Goal: Transaction & Acquisition: Purchase product/service

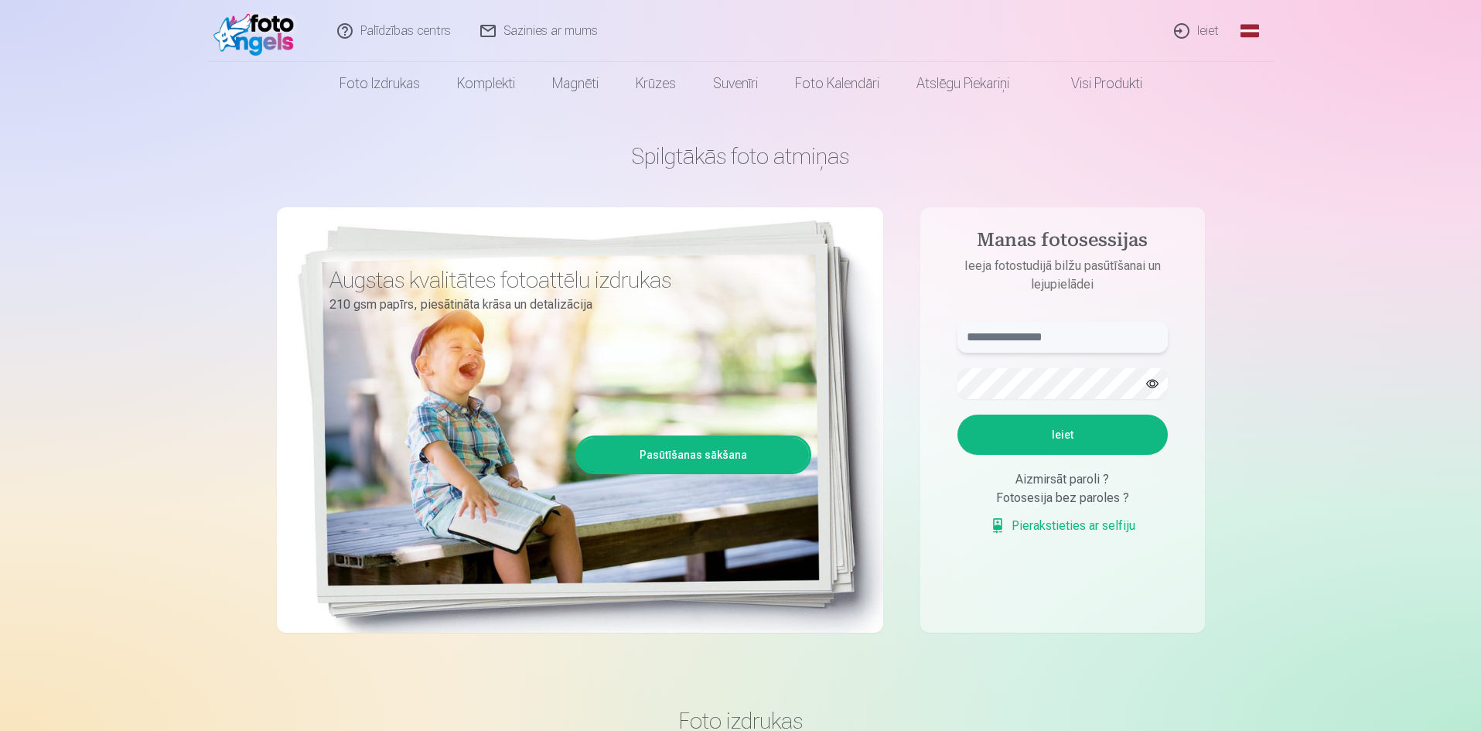
click at [1026, 331] on input "text" at bounding box center [1062, 337] width 210 height 31
type input "**********"
click at [981, 421] on button "Ieiet" at bounding box center [1062, 434] width 210 height 40
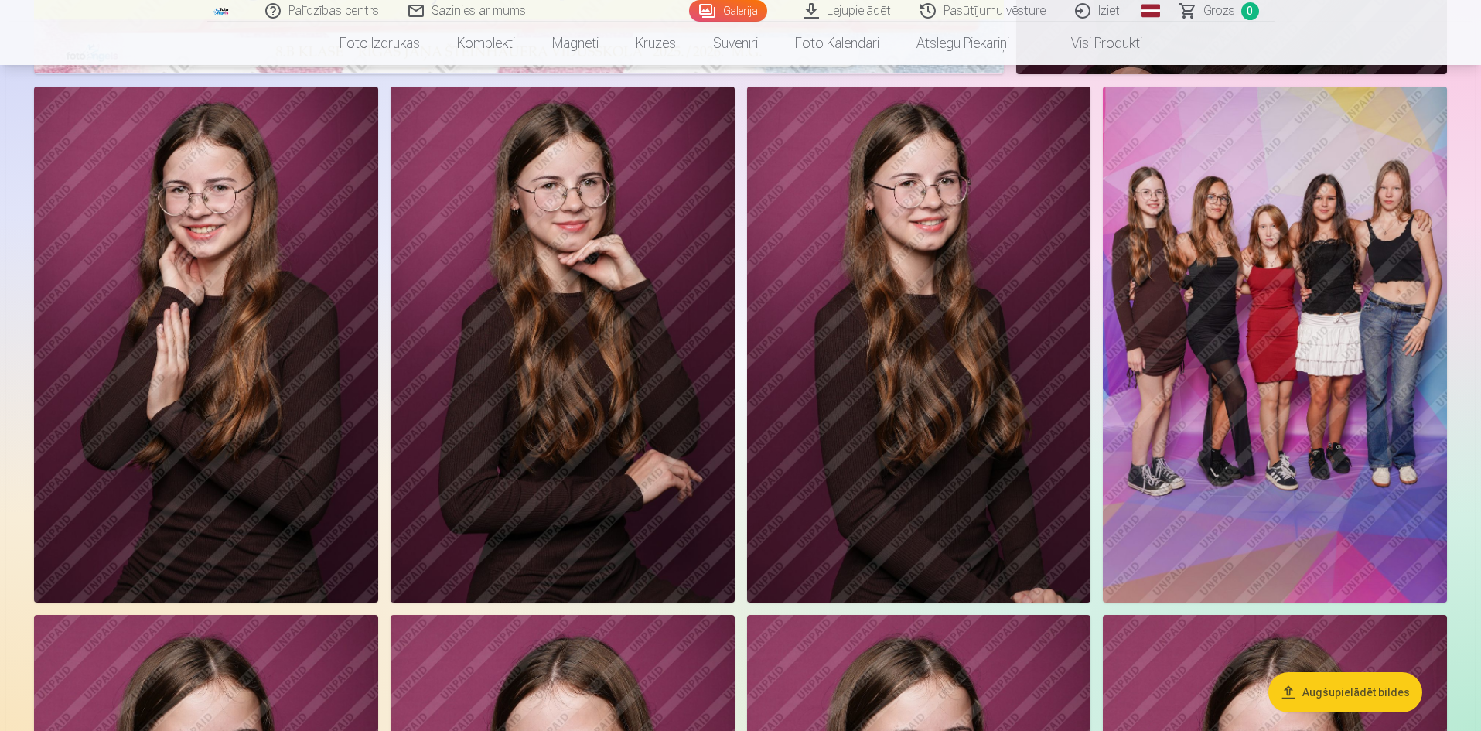
scroll to position [773, 0]
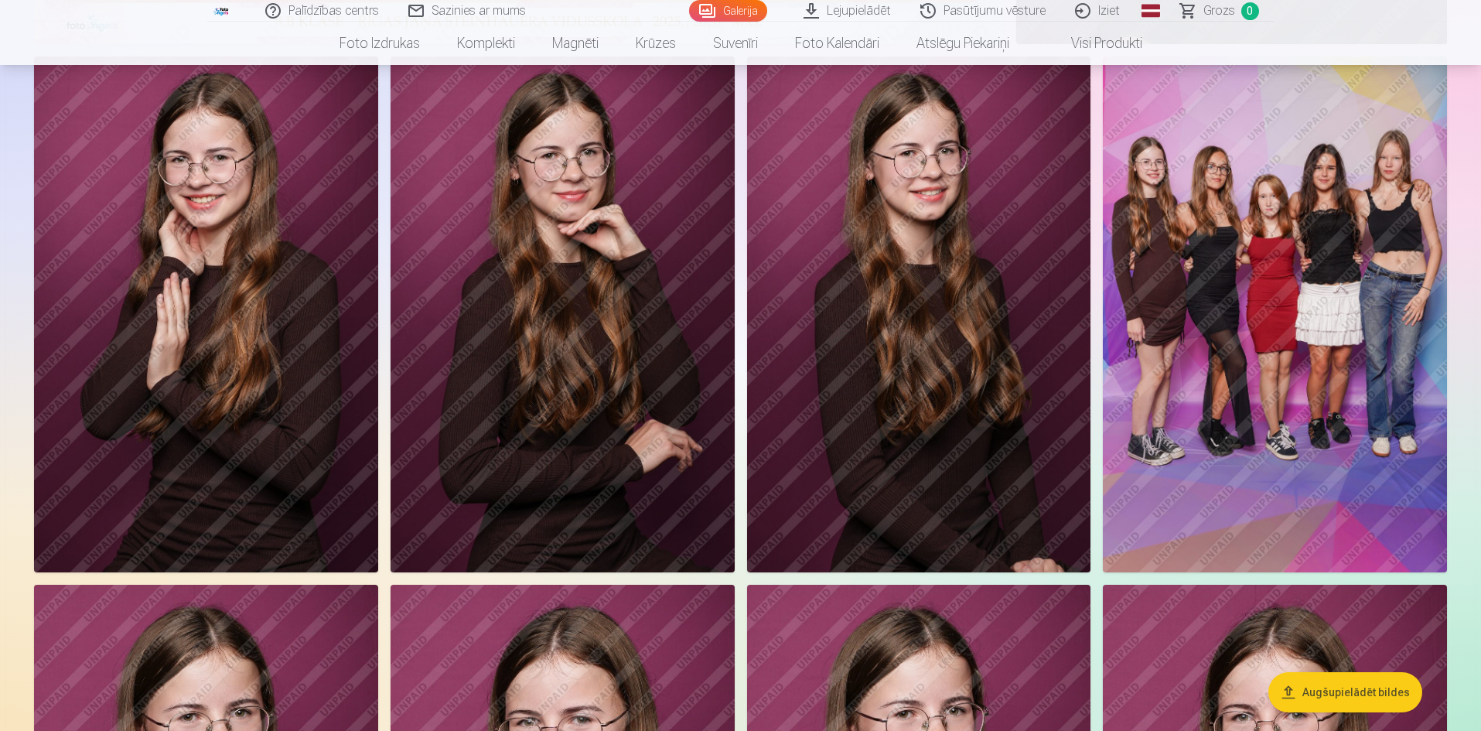
click at [295, 366] on img at bounding box center [206, 314] width 344 height 516
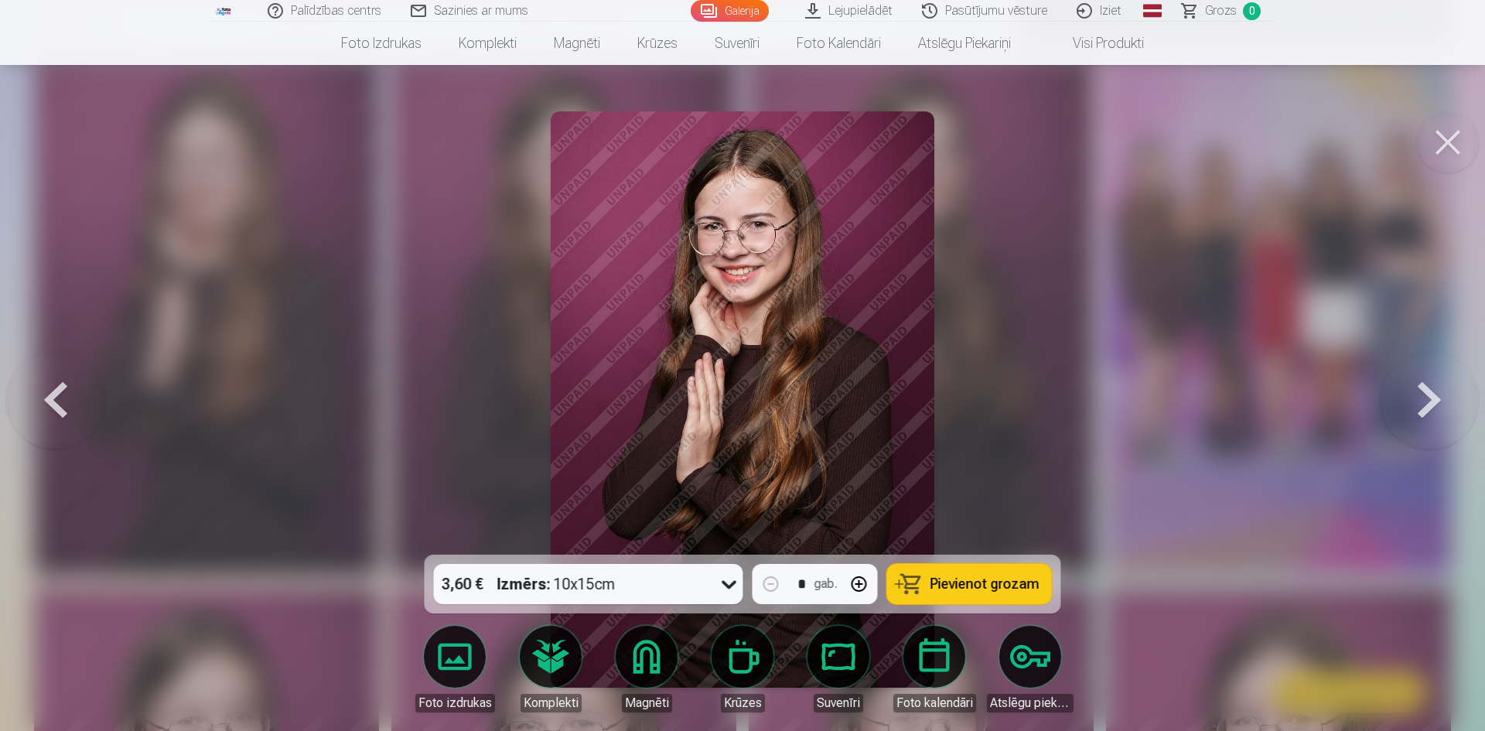
click at [1394, 406] on button at bounding box center [1428, 399] width 99 height 279
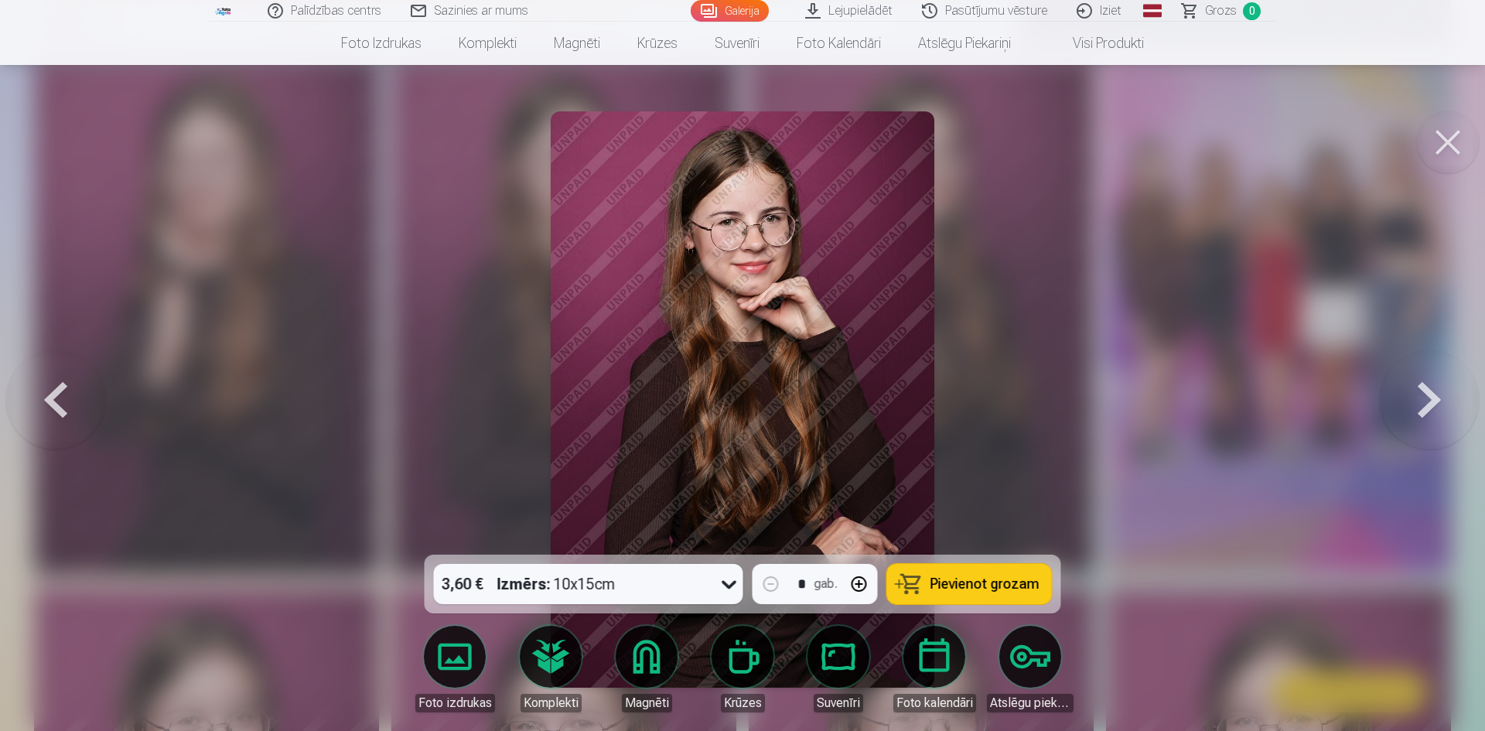
click at [1394, 405] on button at bounding box center [1428, 399] width 99 height 279
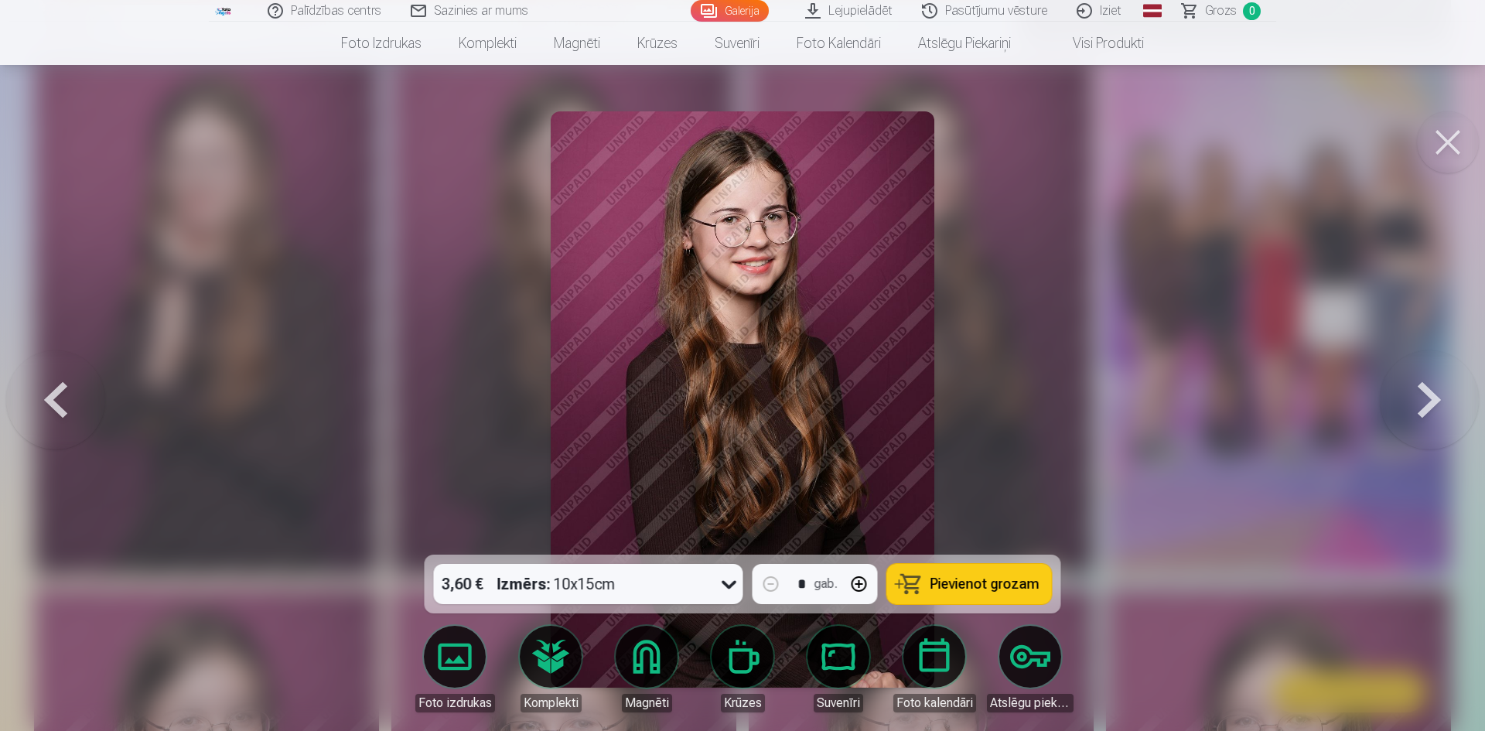
click at [1394, 405] on button at bounding box center [1428, 399] width 99 height 279
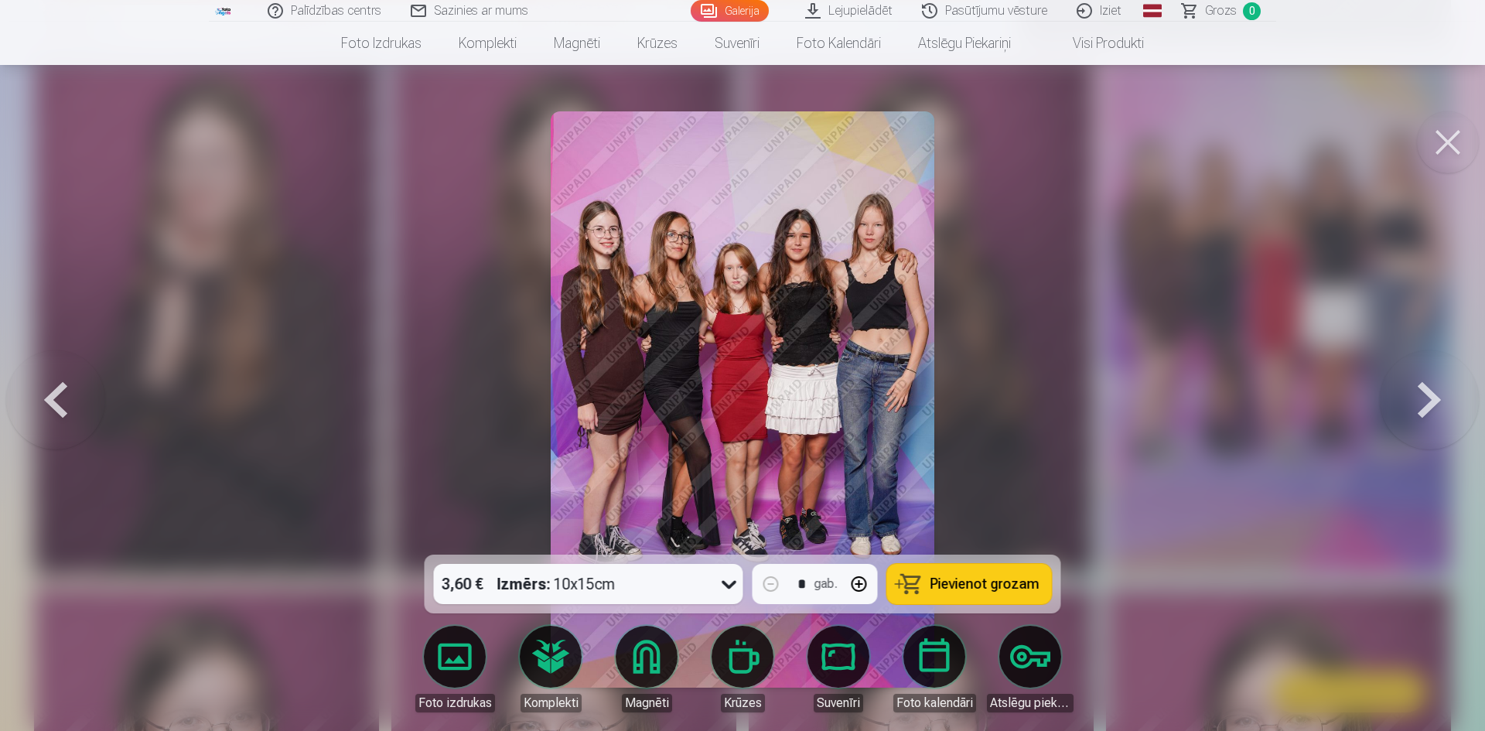
click at [1394, 405] on button at bounding box center [1428, 399] width 99 height 279
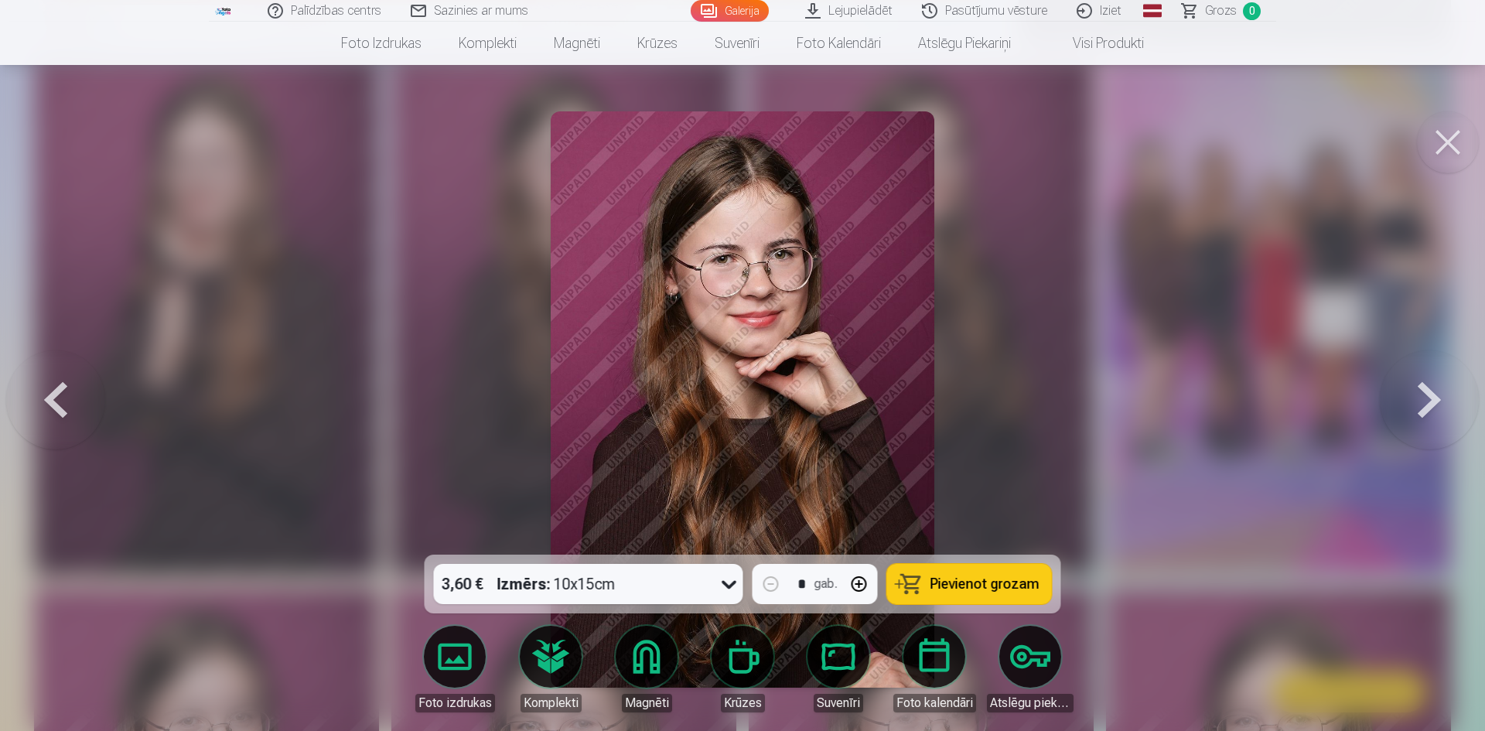
click at [1394, 405] on button at bounding box center [1428, 399] width 99 height 279
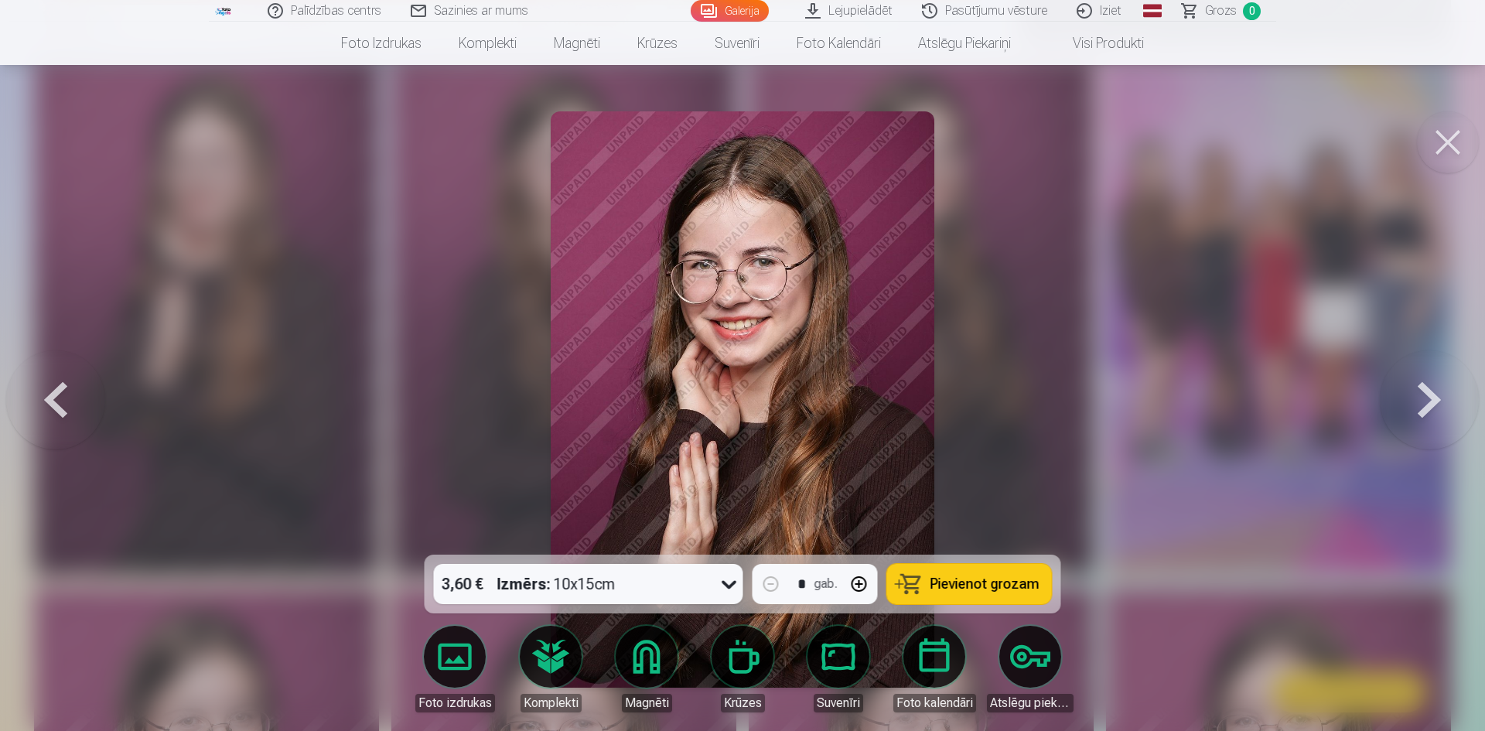
click at [1394, 405] on button at bounding box center [1428, 399] width 99 height 279
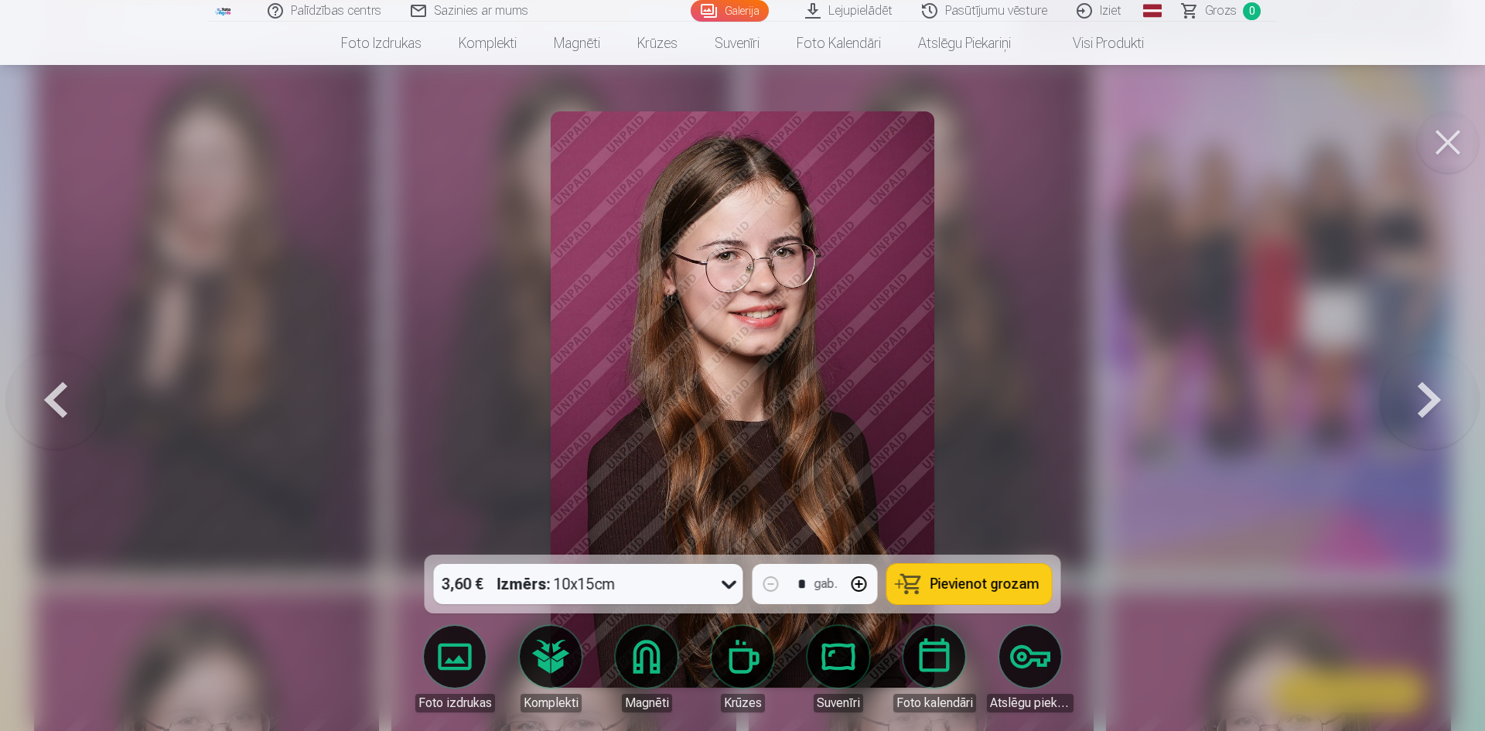
click at [1394, 405] on button at bounding box center [1428, 399] width 99 height 279
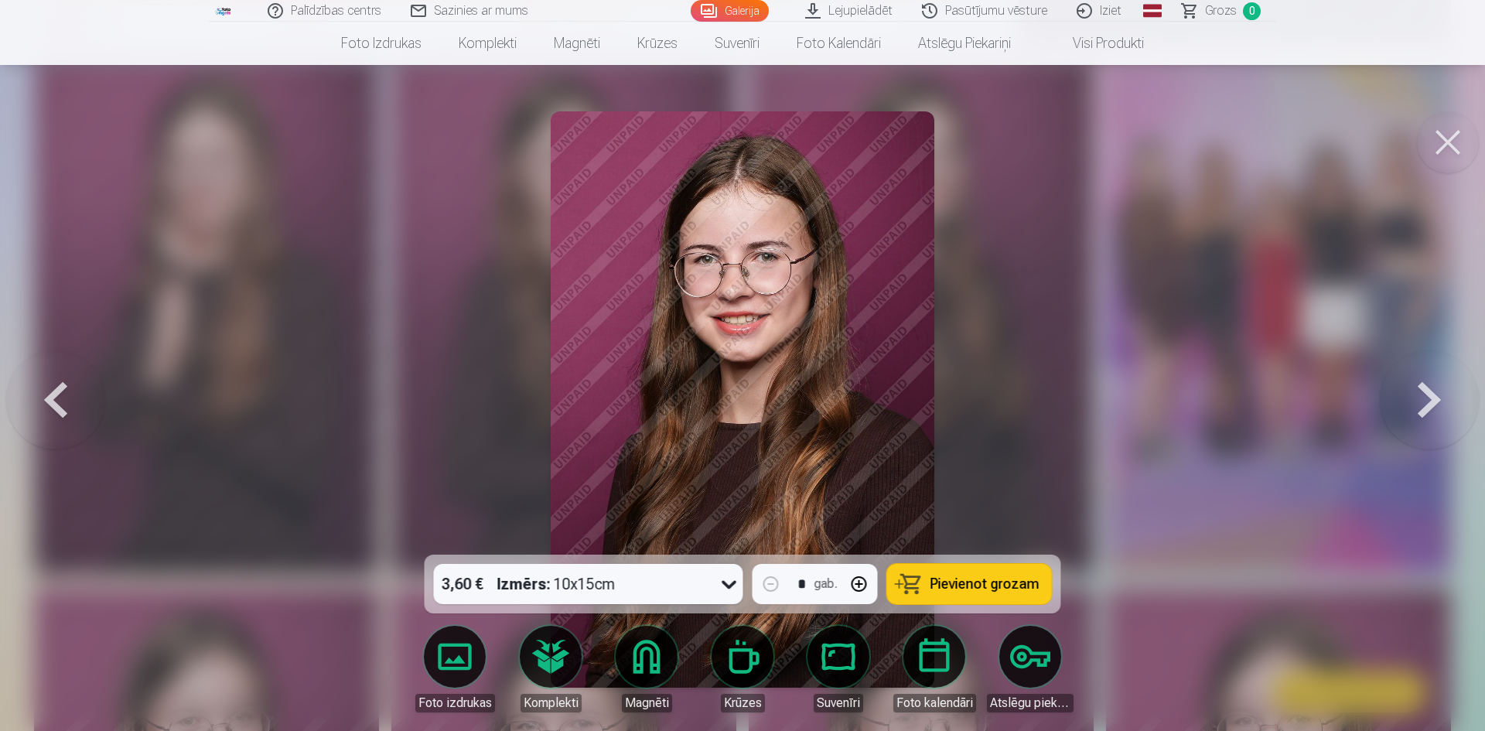
click at [1394, 405] on button at bounding box center [1428, 399] width 99 height 279
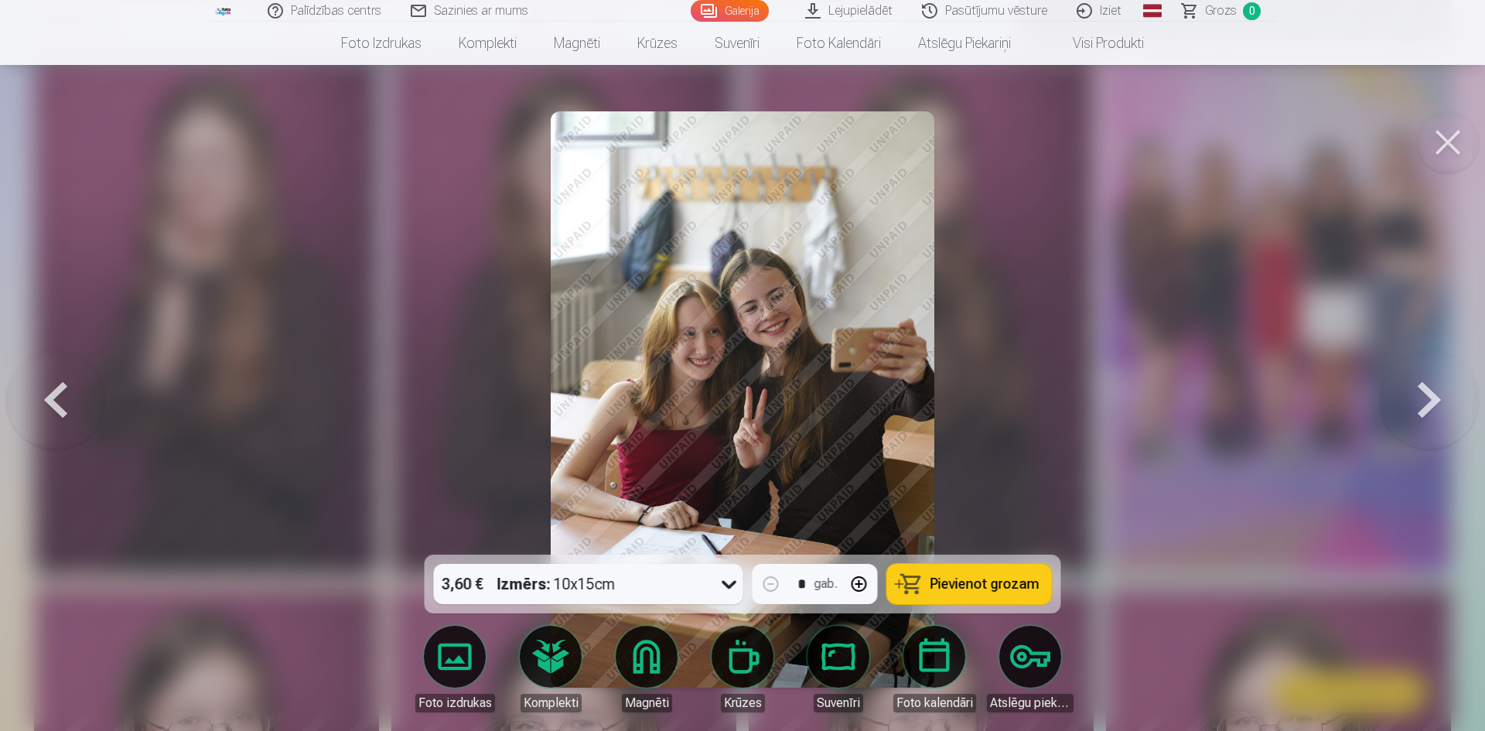
click at [1394, 405] on button at bounding box center [1428, 399] width 99 height 279
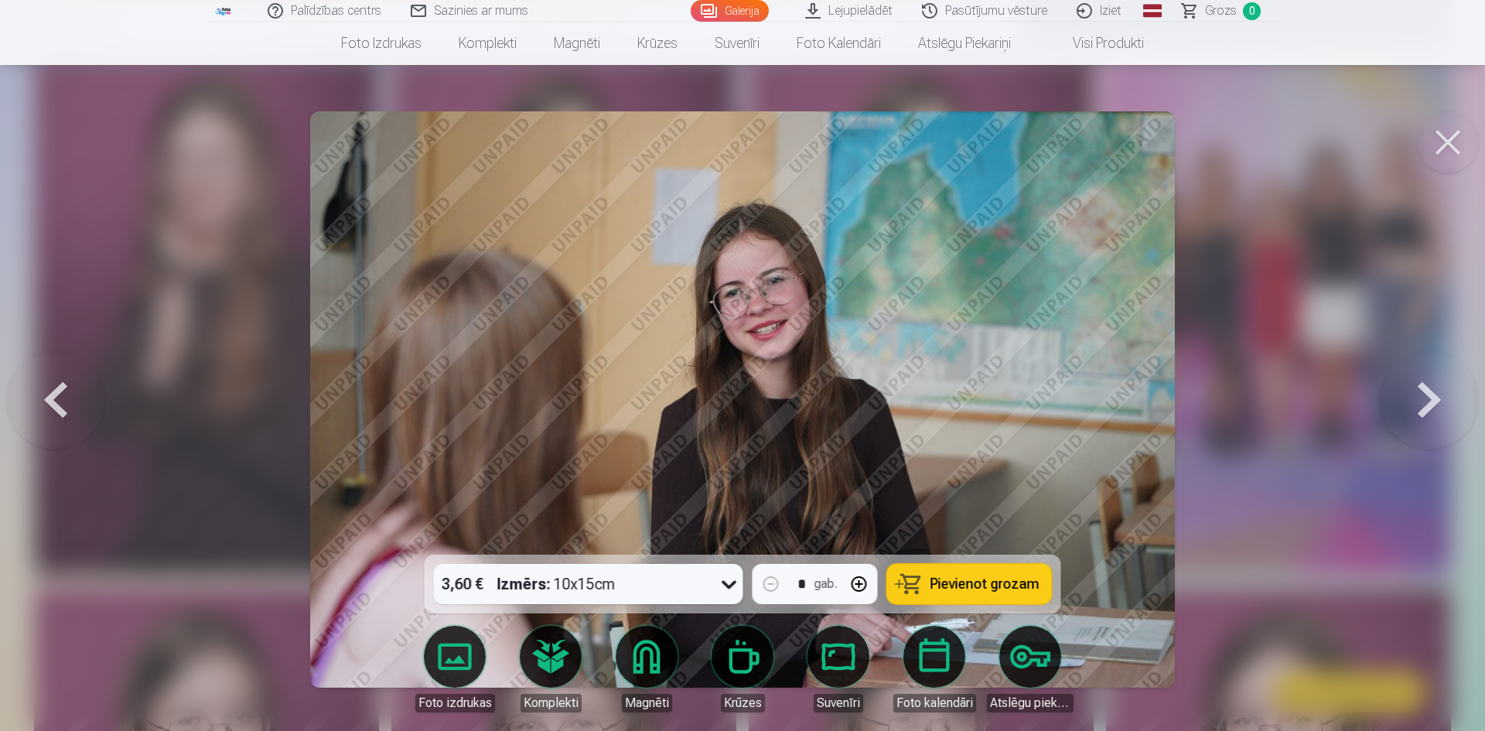
click at [1394, 405] on button at bounding box center [1428, 399] width 99 height 279
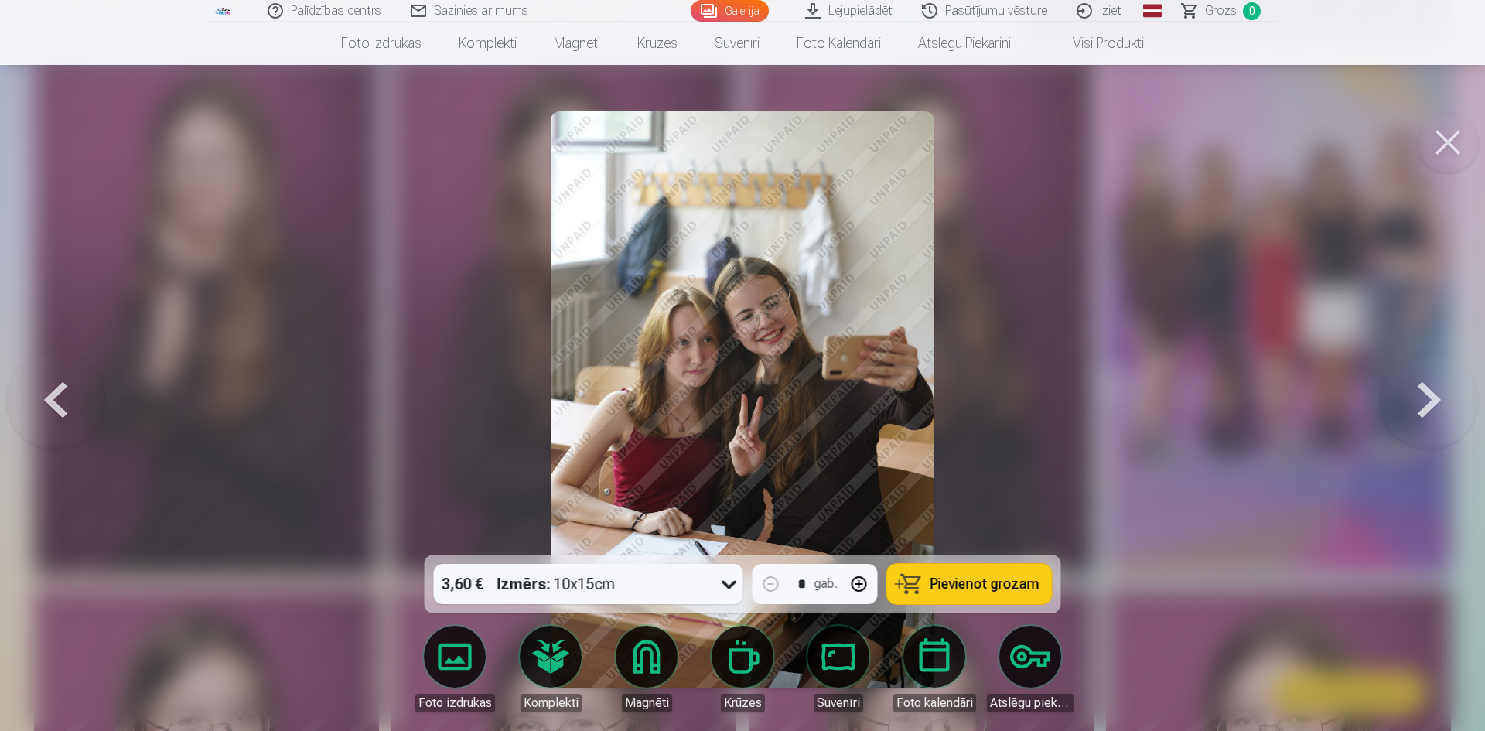
click at [1394, 405] on button at bounding box center [1428, 399] width 99 height 279
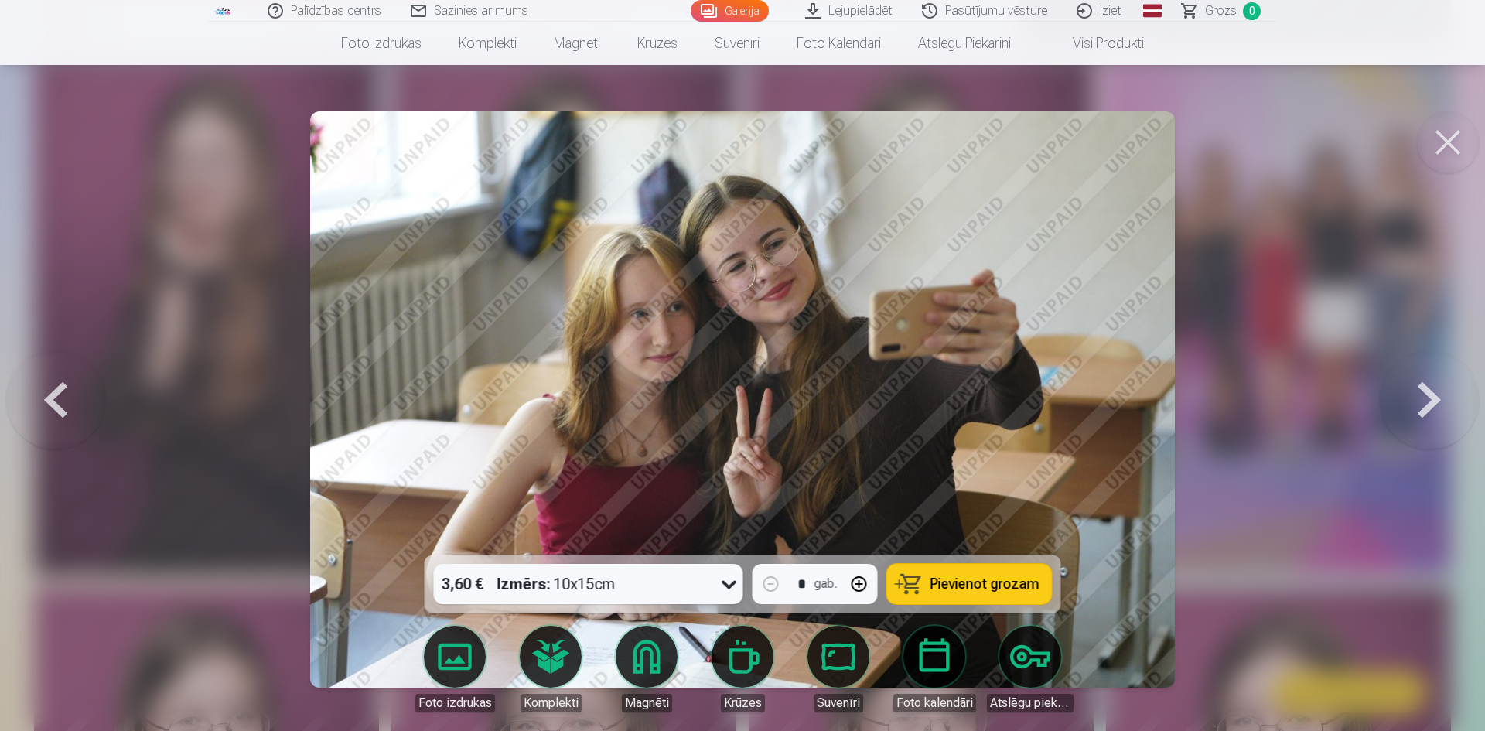
click at [1394, 405] on button at bounding box center [1428, 399] width 99 height 279
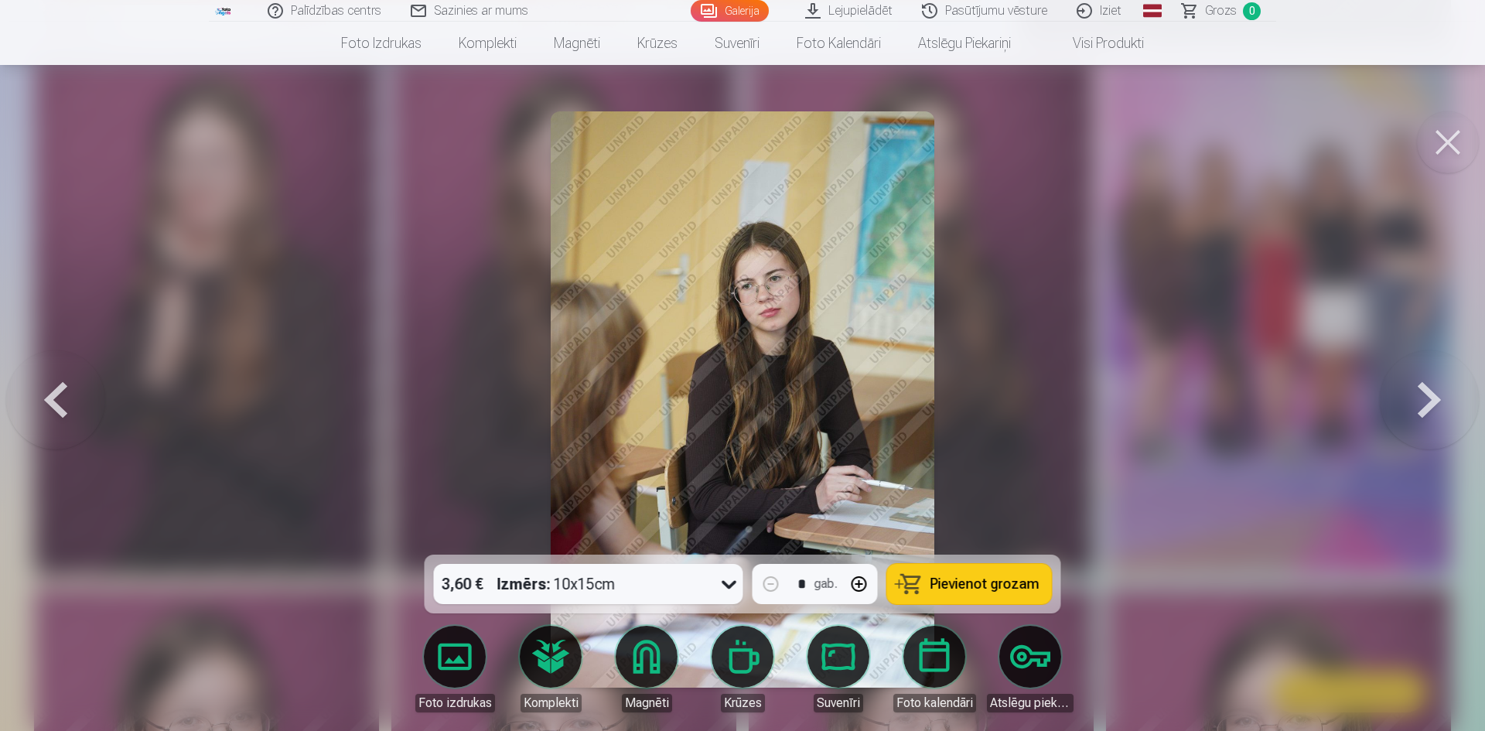
click at [1394, 405] on button at bounding box center [1428, 399] width 99 height 279
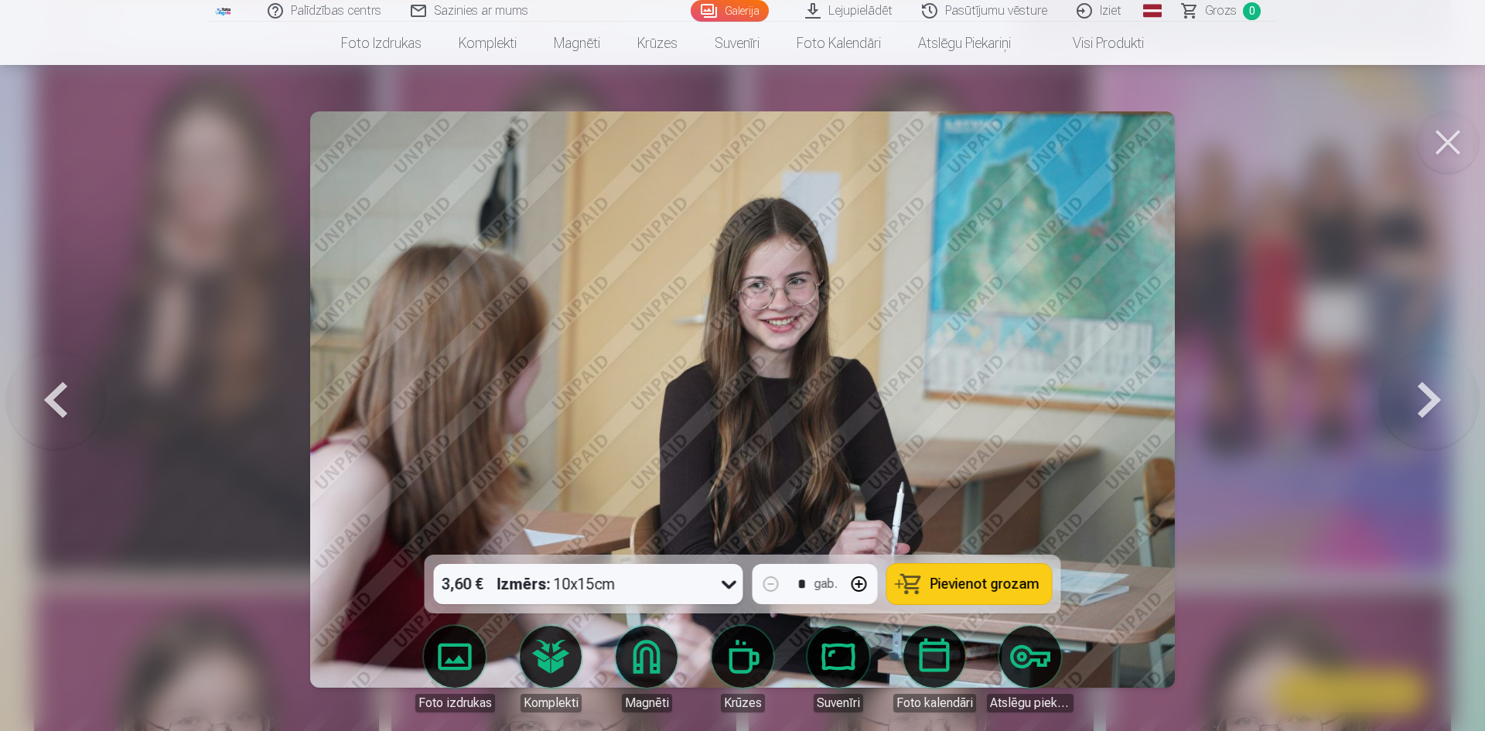
click at [1394, 405] on button at bounding box center [1428, 399] width 99 height 279
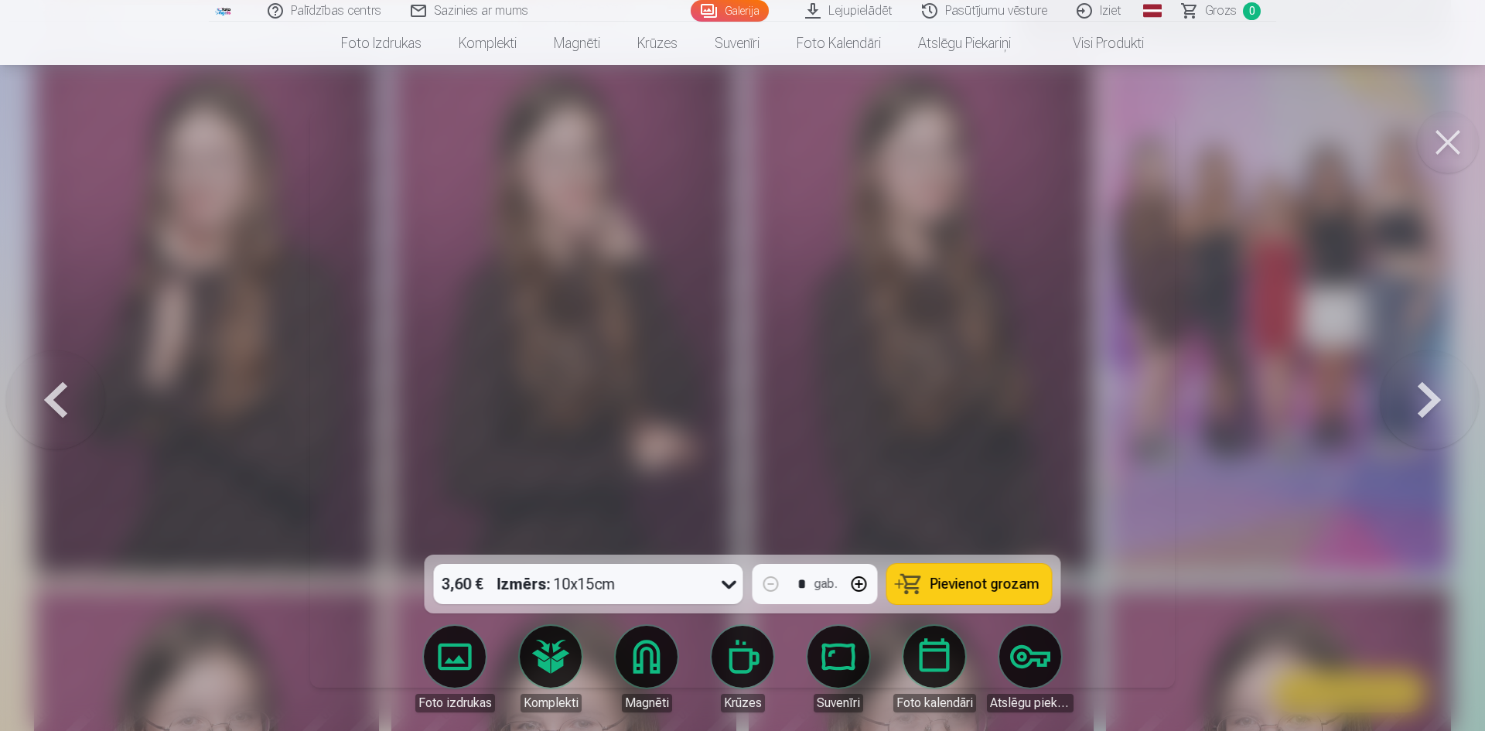
click at [1394, 405] on button at bounding box center [1428, 399] width 99 height 279
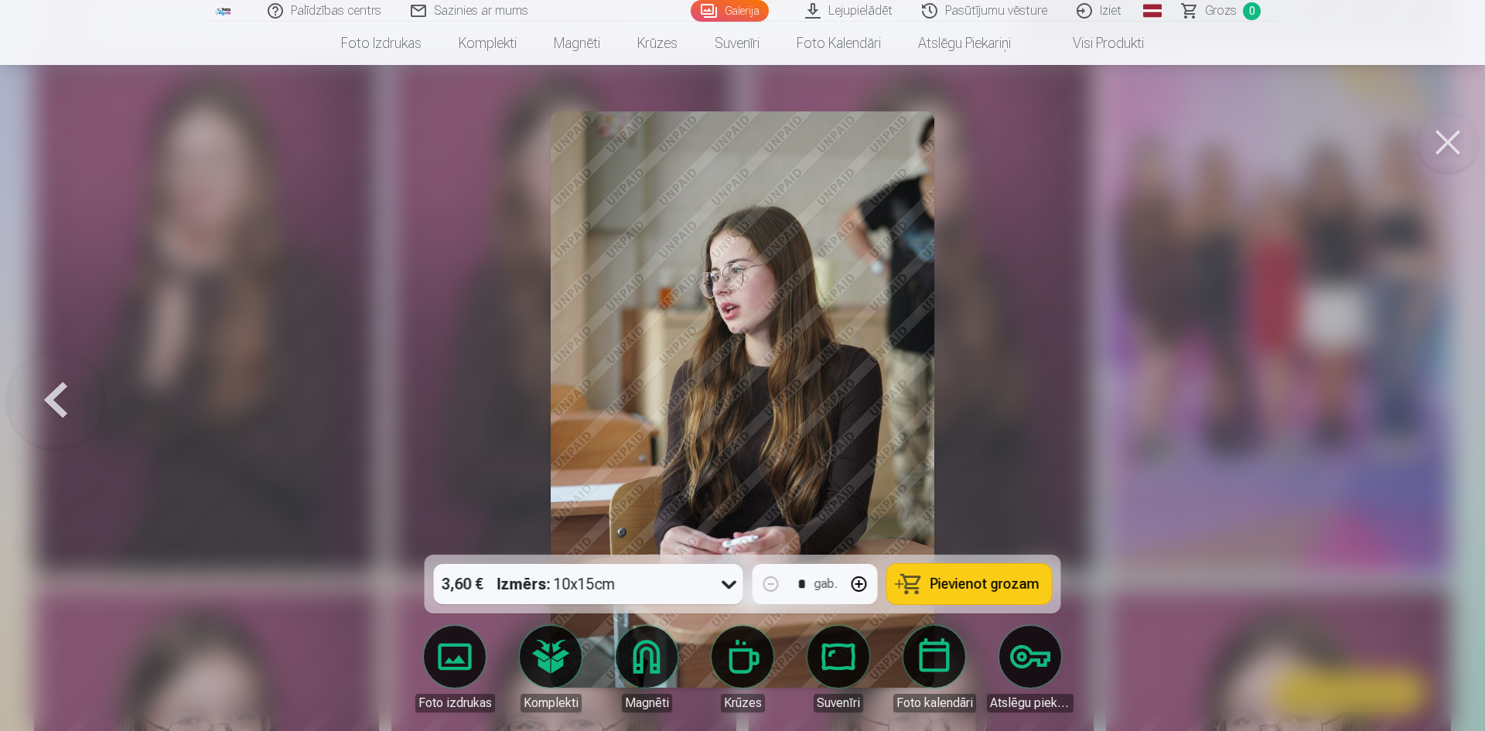
click at [1394, 405] on div at bounding box center [742, 365] width 1485 height 731
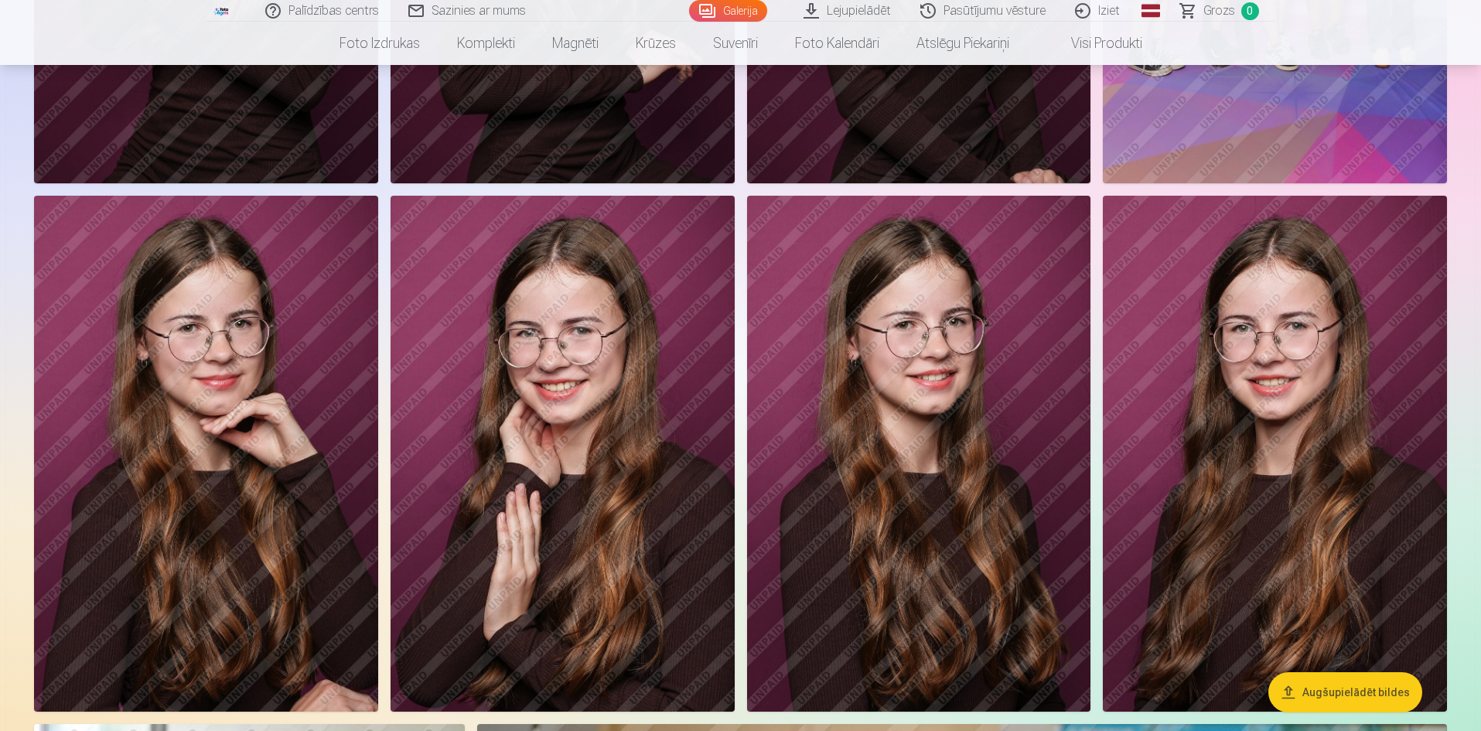
scroll to position [773, 0]
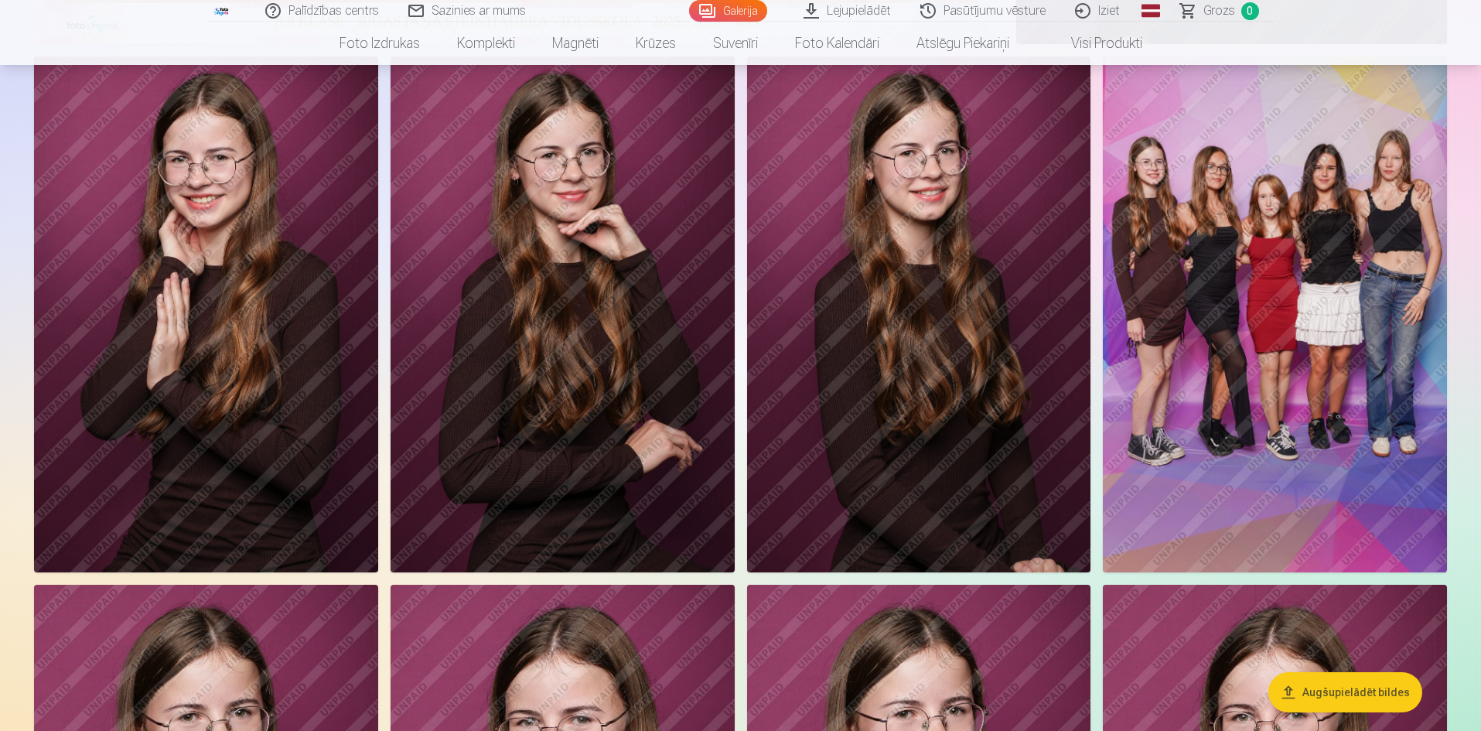
click at [482, 47] on link "Komplekti" at bounding box center [485, 43] width 95 height 43
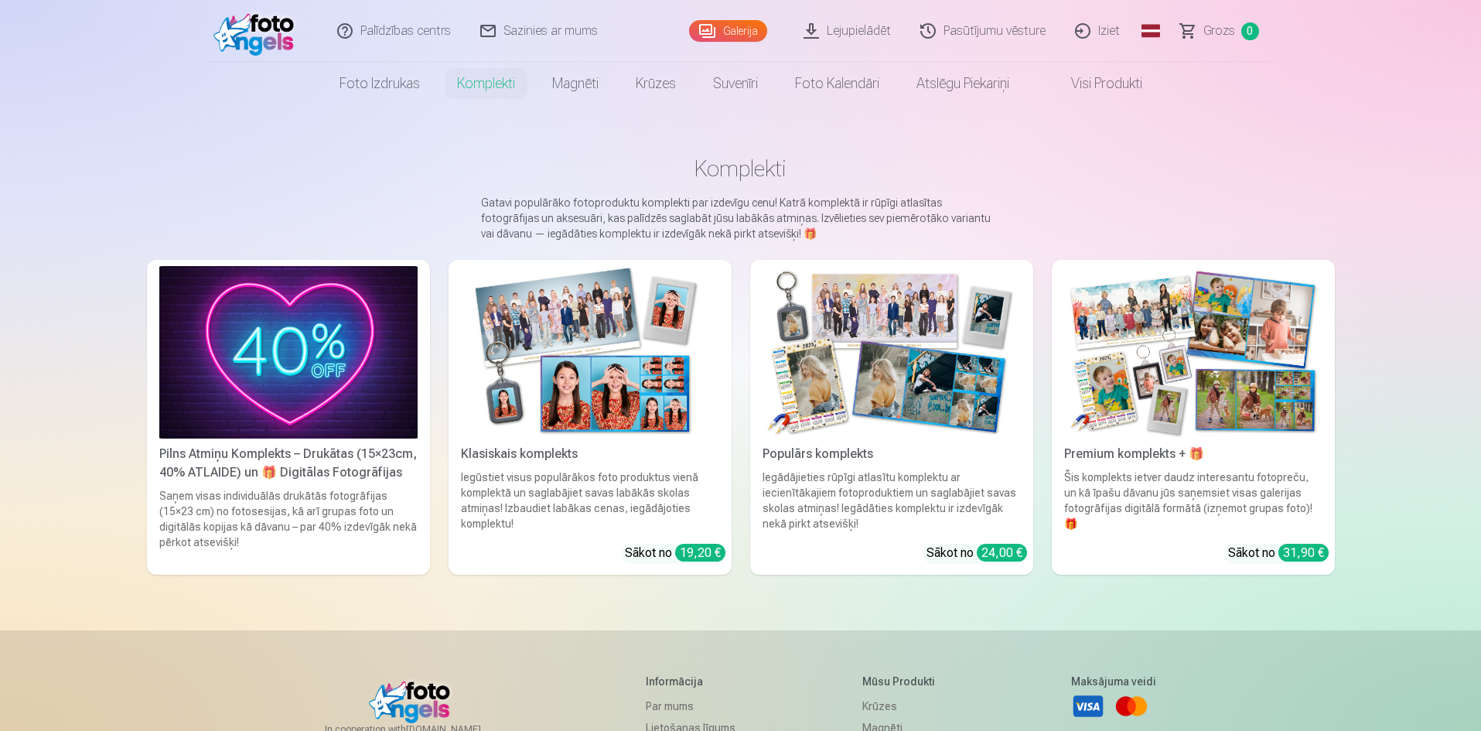
click at [339, 461] on div "Pilns Atmiņu Komplekts – Drukātas (15×23cm, 40% ATLAIDE) un 🎁 Digitālas Fotogrā…" at bounding box center [288, 463] width 271 height 37
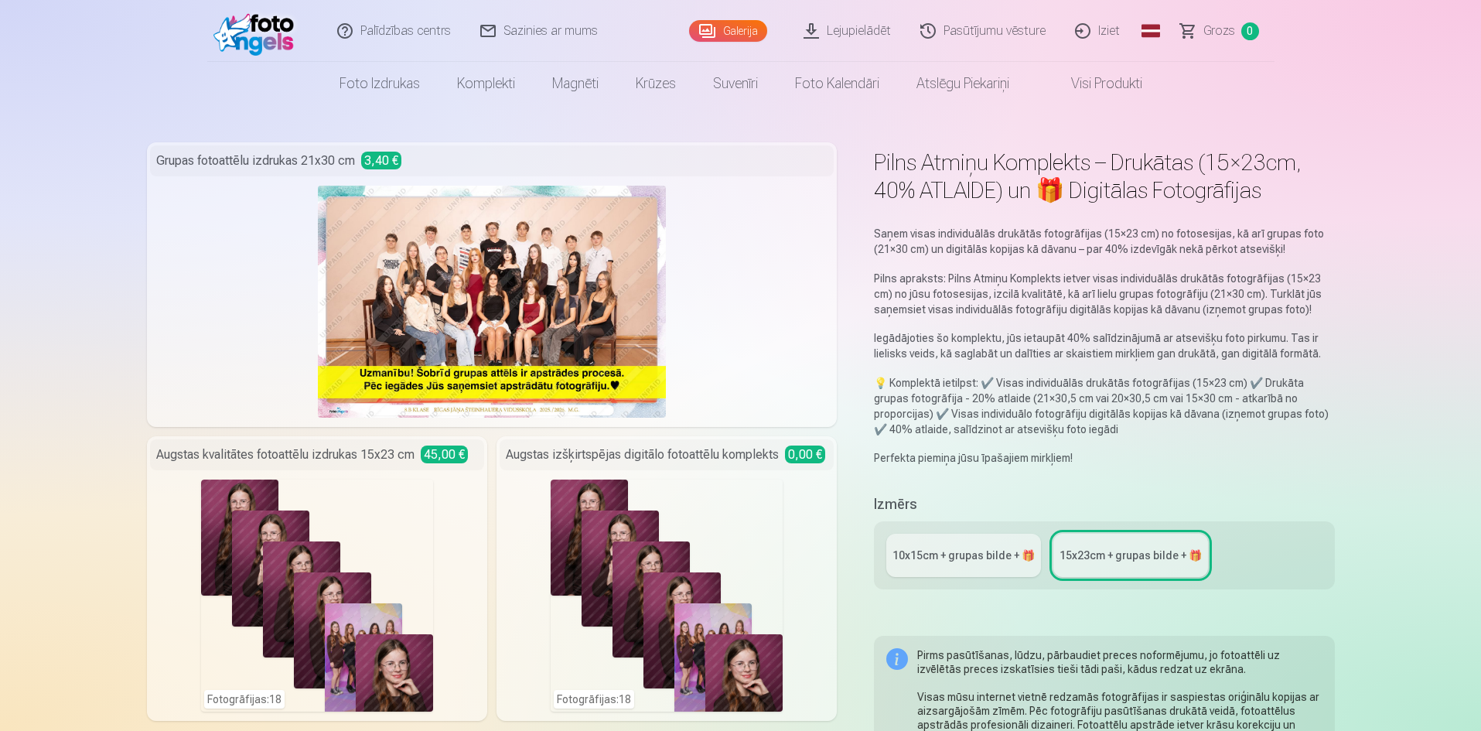
click at [965, 564] on link "10x15сm + grupas bilde + 🎁" at bounding box center [963, 555] width 155 height 43
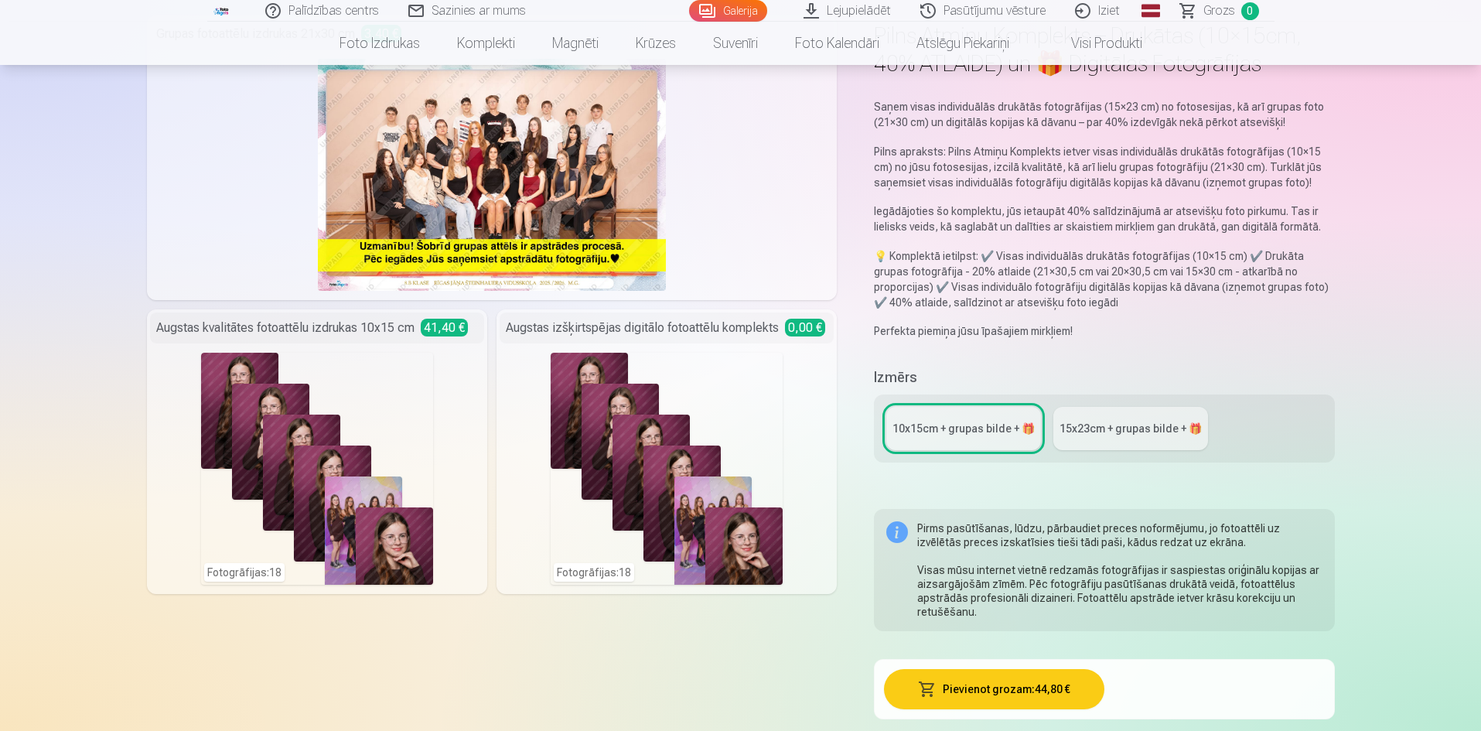
scroll to position [155, 0]
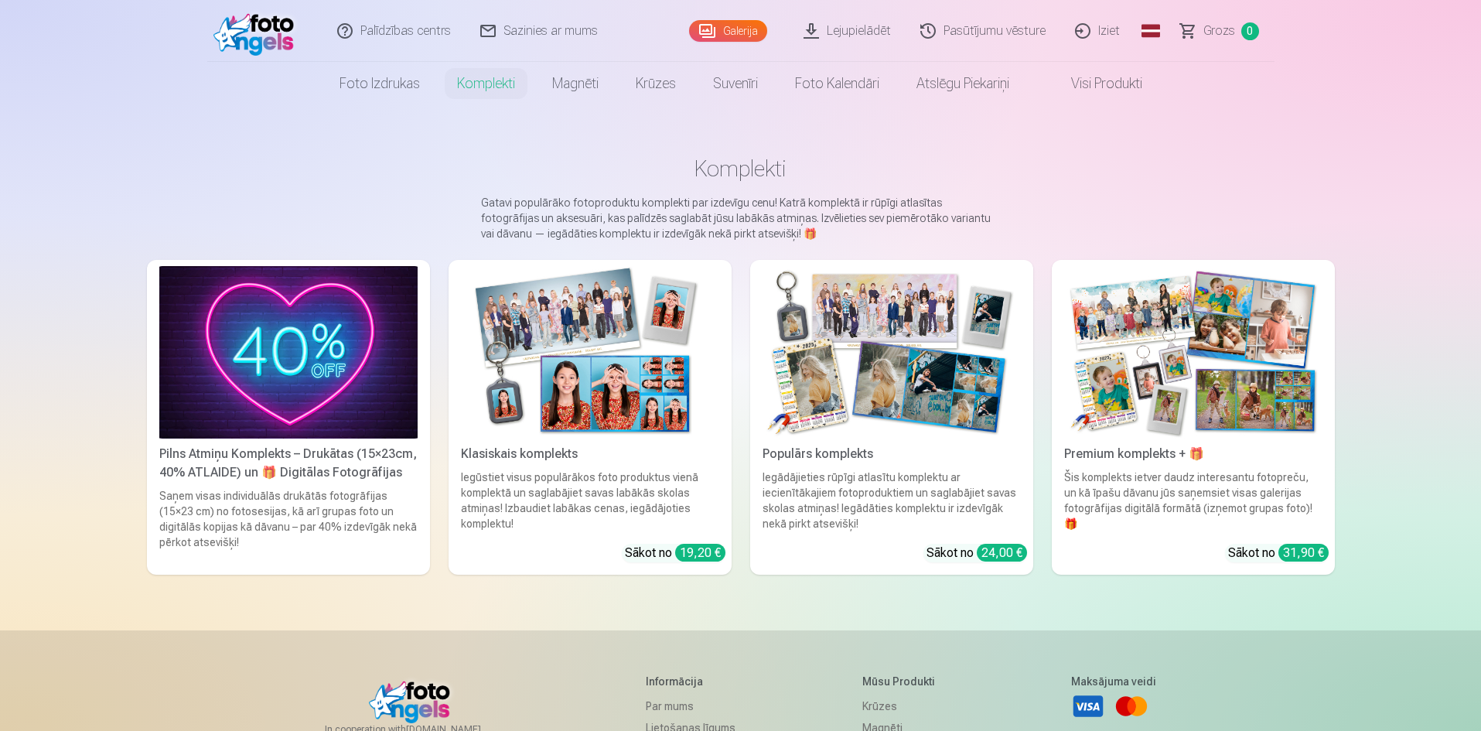
click at [803, 403] on img at bounding box center [891, 352] width 258 height 172
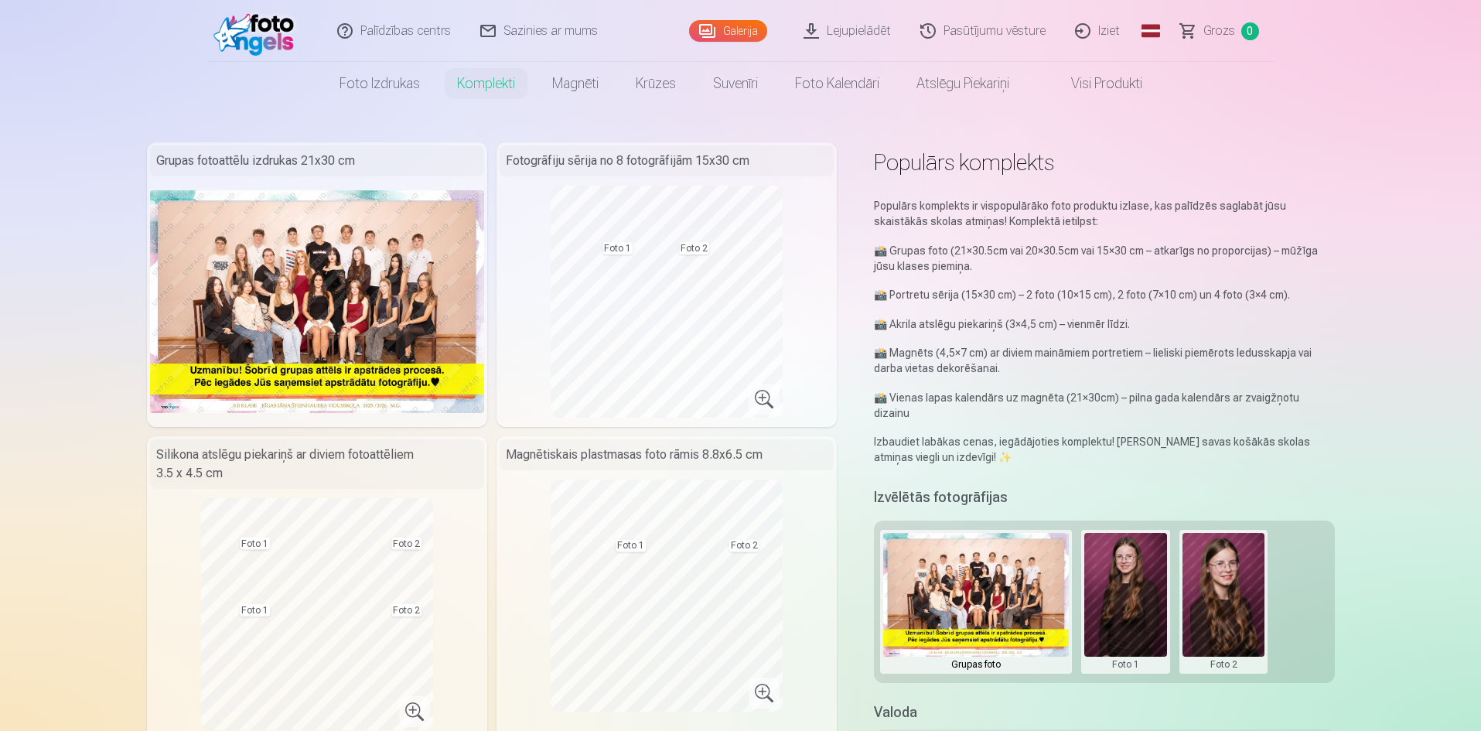
click at [1098, 37] on link "Iziet" at bounding box center [1098, 31] width 74 height 62
